Goal: Find specific page/section: Find specific page/section

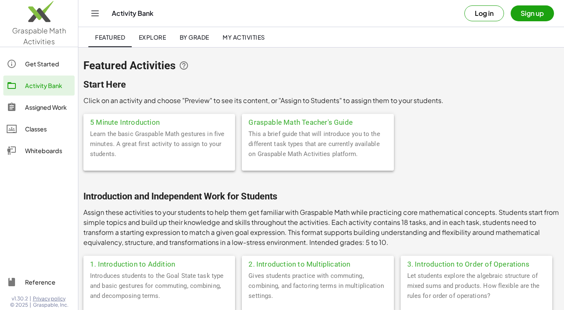
click at [43, 129] on div "Classes" at bounding box center [48, 129] width 46 height 10
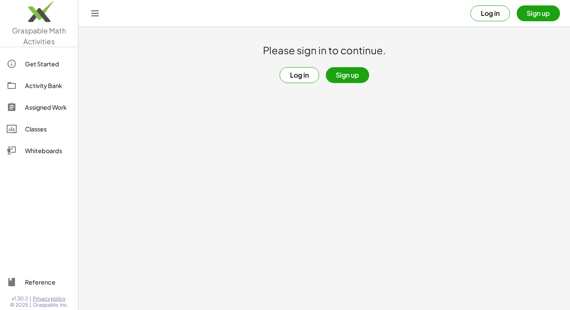
click at [303, 77] on button "Log in" at bounding box center [300, 75] width 40 height 16
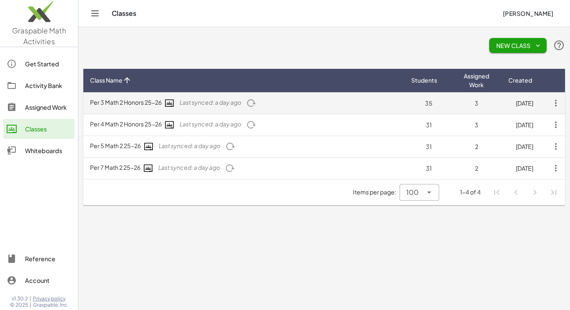
click at [253, 103] on icon "button" at bounding box center [251, 103] width 10 height 10
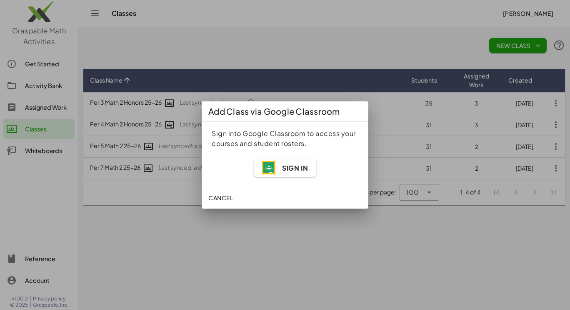
click at [275, 166] on span "Sign In" at bounding box center [285, 167] width 46 height 13
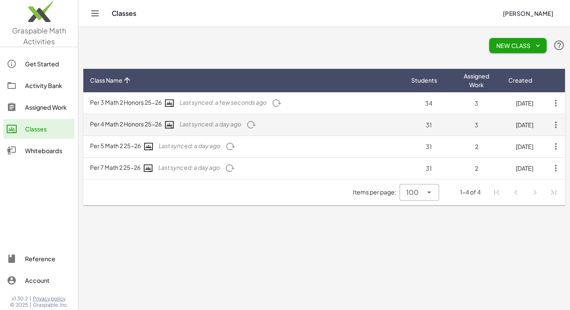
click at [254, 125] on icon "button" at bounding box center [251, 125] width 10 height 10
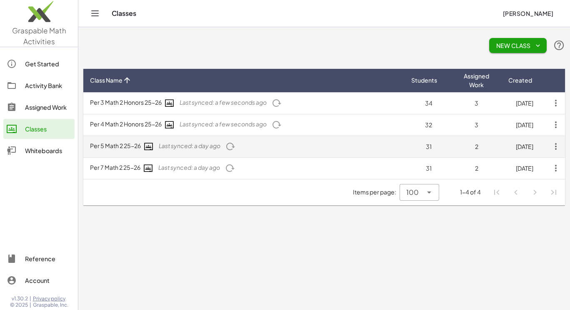
click at [236, 148] on icon "button" at bounding box center [231, 146] width 10 height 10
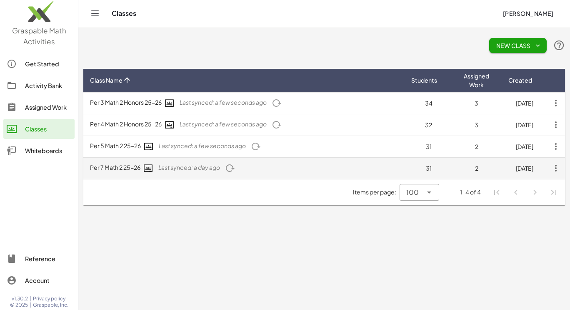
click at [232, 172] on icon "button" at bounding box center [230, 168] width 10 height 10
